Goal: Find specific page/section: Find specific page/section

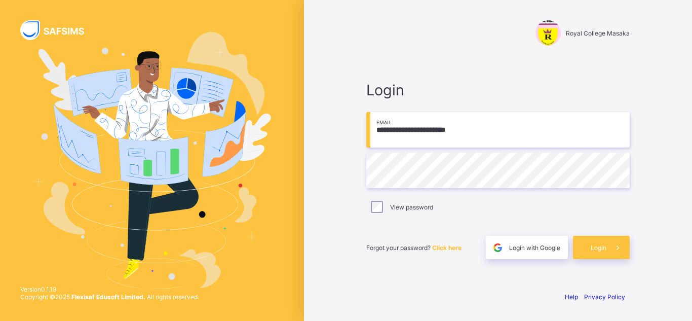
click at [430, 233] on div "Forgot your password? Click here Login with Google Login" at bounding box center [498, 242] width 264 height 33
click at [607, 246] on span at bounding box center [618, 247] width 23 height 23
click at [413, 276] on div "**********" at bounding box center [498, 170] width 284 height 226
click at [442, 294] on div "Help Privacy Policy" at bounding box center [498, 297] width 264 height 8
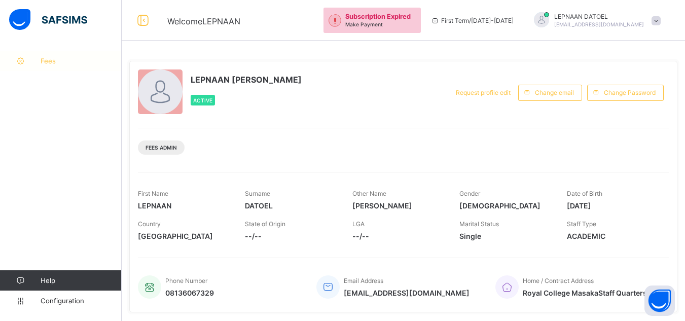
click at [48, 62] on span "Fees" at bounding box center [81, 61] width 81 height 8
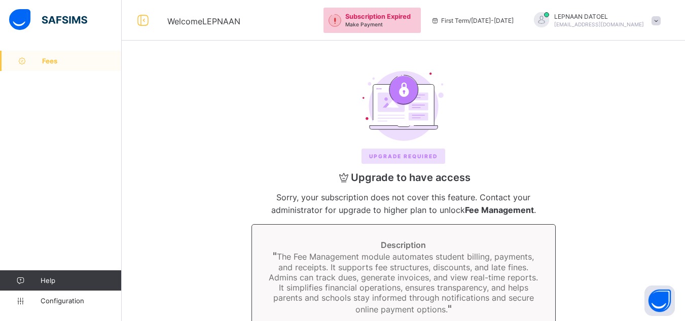
click at [62, 58] on span "Fees" at bounding box center [82, 61] width 80 height 8
click at [71, 62] on span "Fees" at bounding box center [82, 61] width 80 height 8
click at [278, 121] on div at bounding box center [403, 106] width 523 height 70
click at [549, 117] on div at bounding box center [403, 106] width 523 height 70
click at [490, 108] on div at bounding box center [403, 106] width 523 height 70
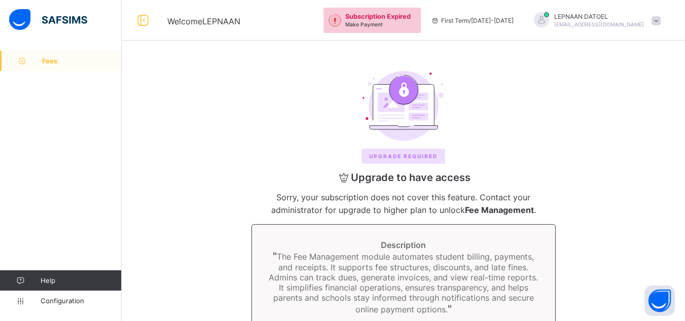
click at [529, 73] on div at bounding box center [403, 106] width 523 height 70
click at [109, 121] on div "Fees Help Configuration" at bounding box center [61, 181] width 122 height 280
click at [70, 54] on link "Fees" at bounding box center [61, 61] width 122 height 20
click at [660, 21] on span at bounding box center [655, 20] width 9 height 9
click at [281, 70] on div "Upgrade REQUIRED Upgrade to have access Sorry, your subscription does not cover…" at bounding box center [403, 242] width 543 height 362
